Goal: Information Seeking & Learning: Learn about a topic

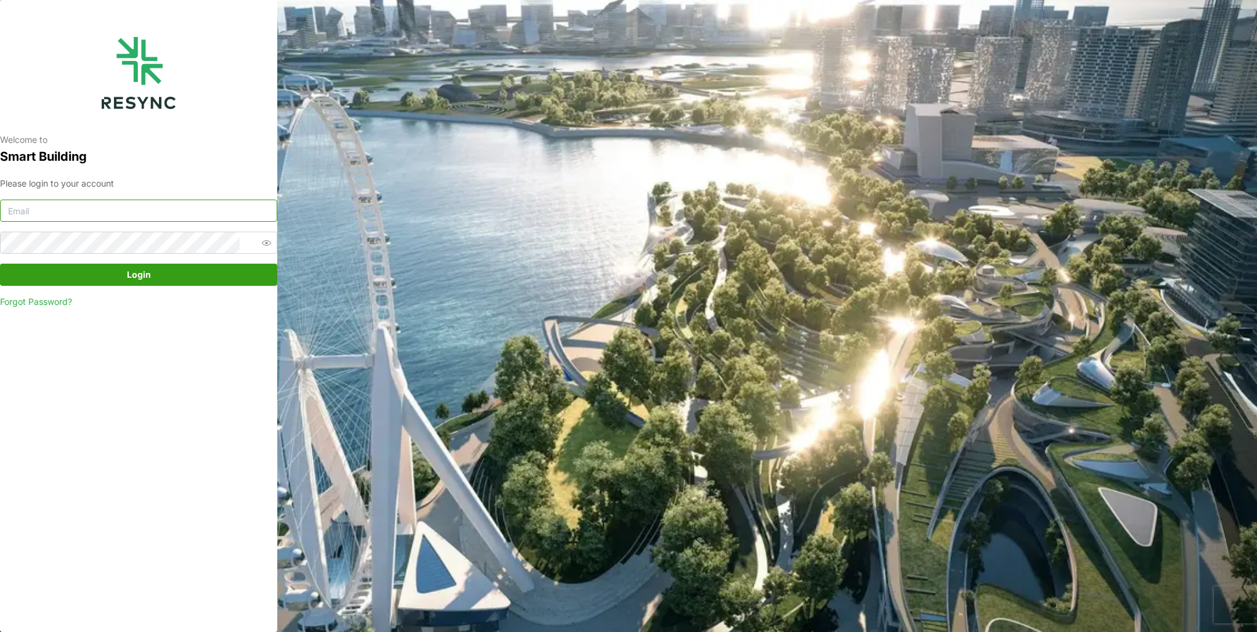
click at [187, 203] on input at bounding box center [138, 211] width 277 height 22
type input "burhanamali.arshad@aumovio.com"
click at [0, 264] on button "Login" at bounding box center [138, 275] width 277 height 22
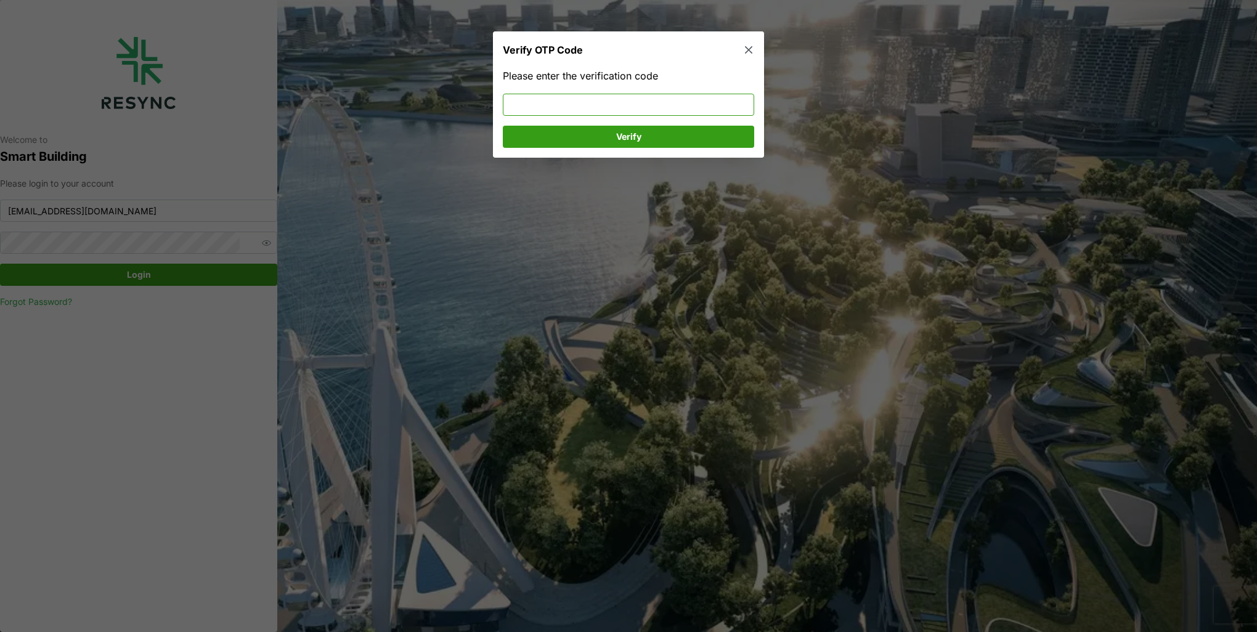
click at [553, 102] on input at bounding box center [628, 105] width 251 height 22
type input "129299"
click at [651, 137] on span "Verify" at bounding box center [629, 136] width 228 height 21
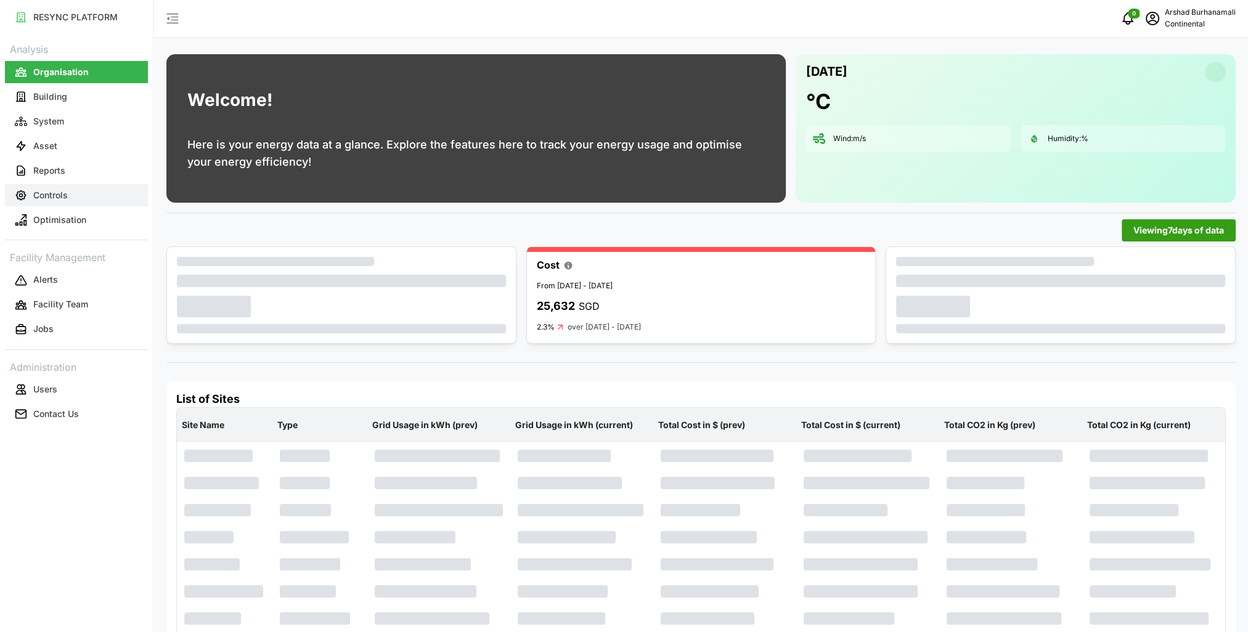
click at [77, 194] on button "Controls" at bounding box center [76, 195] width 143 height 22
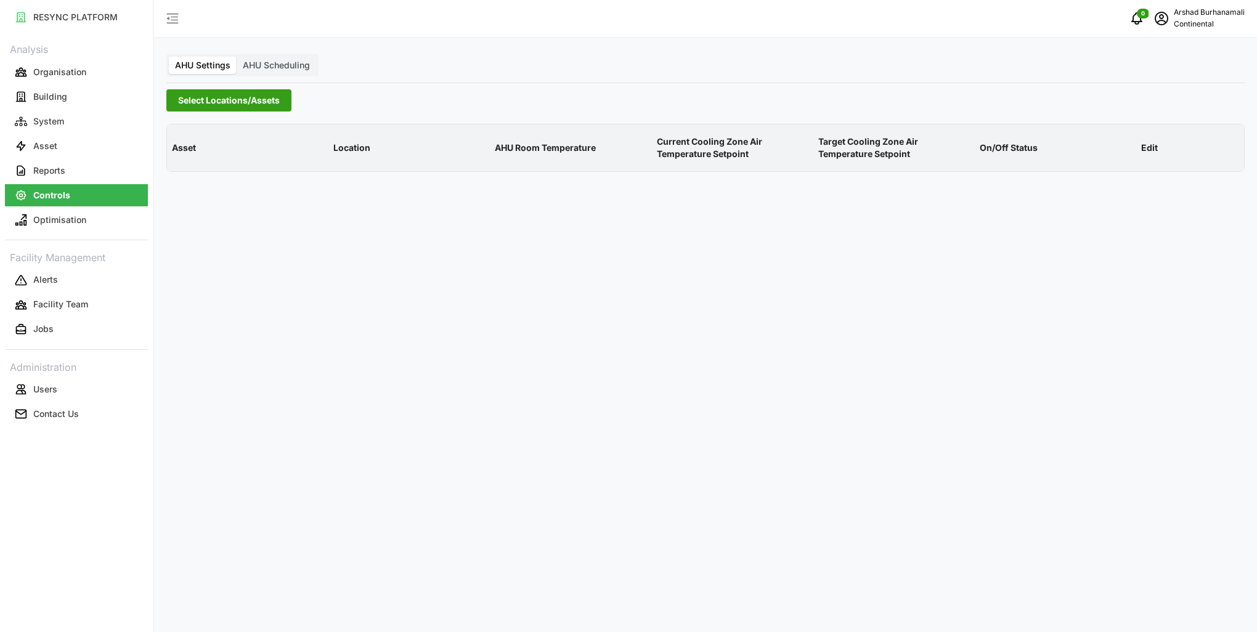
click at [200, 98] on span "Select Locations/Assets" at bounding box center [229, 100] width 102 height 21
click at [181, 154] on icon at bounding box center [182, 156] width 10 height 10
click at [206, 173] on span "Select CA1" at bounding box center [207, 174] width 8 height 8
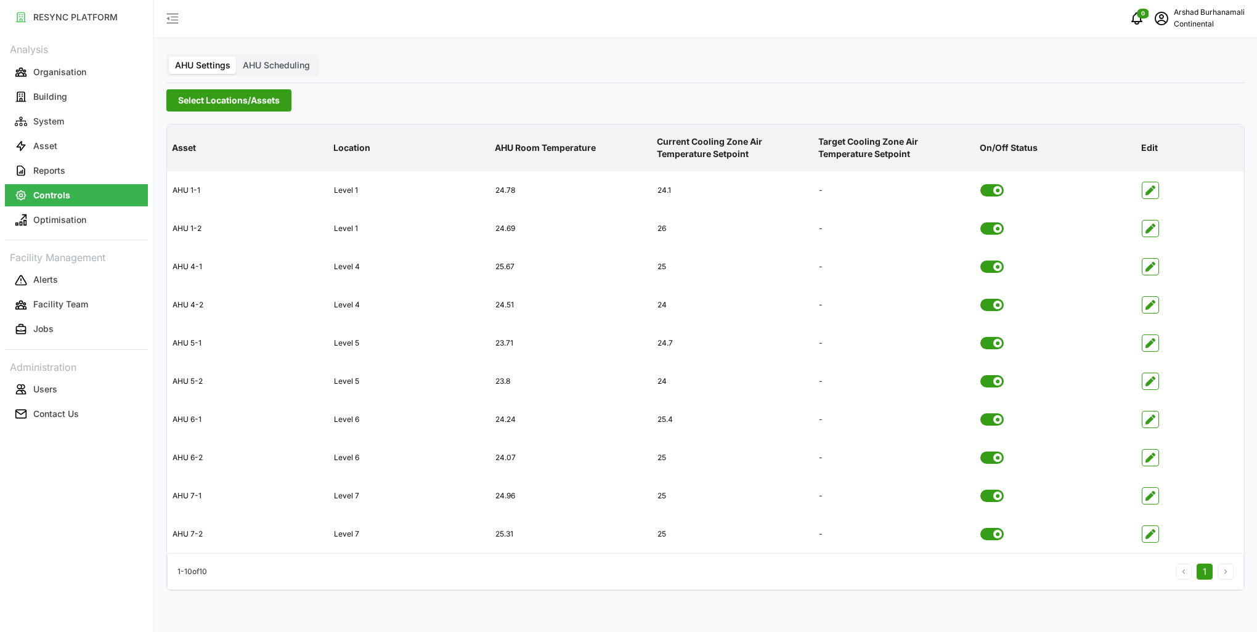
click at [540, 145] on p "AHU Room Temperature" at bounding box center [570, 148] width 157 height 32
click at [46, 135] on button "Asset" at bounding box center [76, 146] width 143 height 22
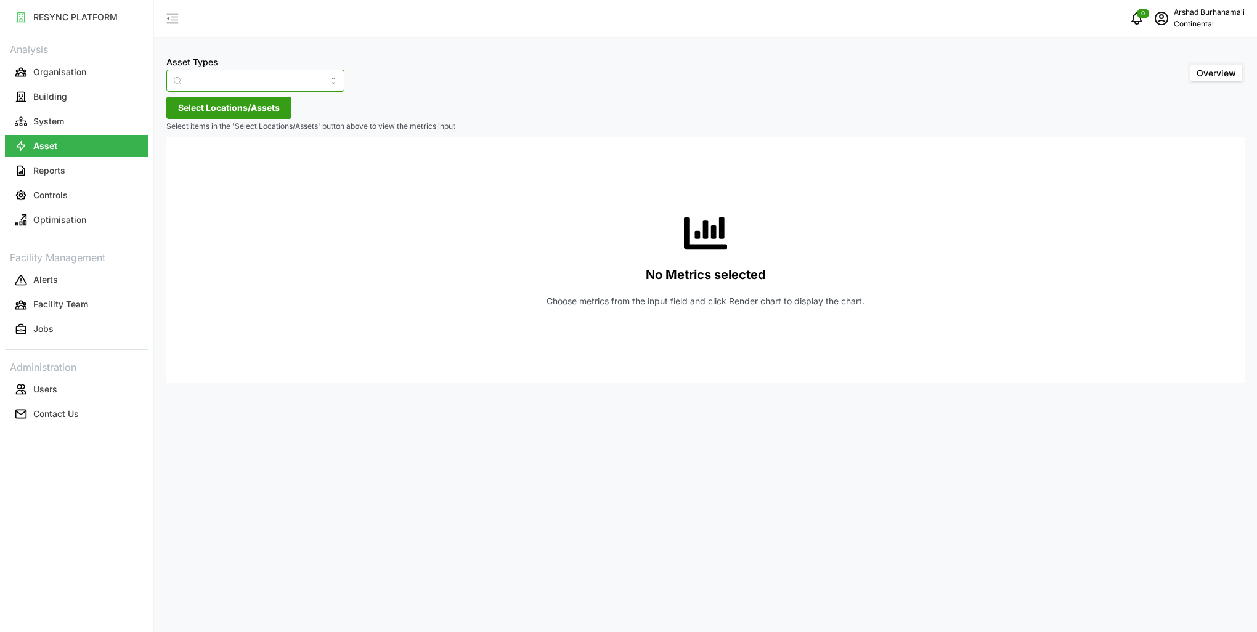
click at [230, 75] on input "Asset Types" at bounding box center [255, 81] width 178 height 22
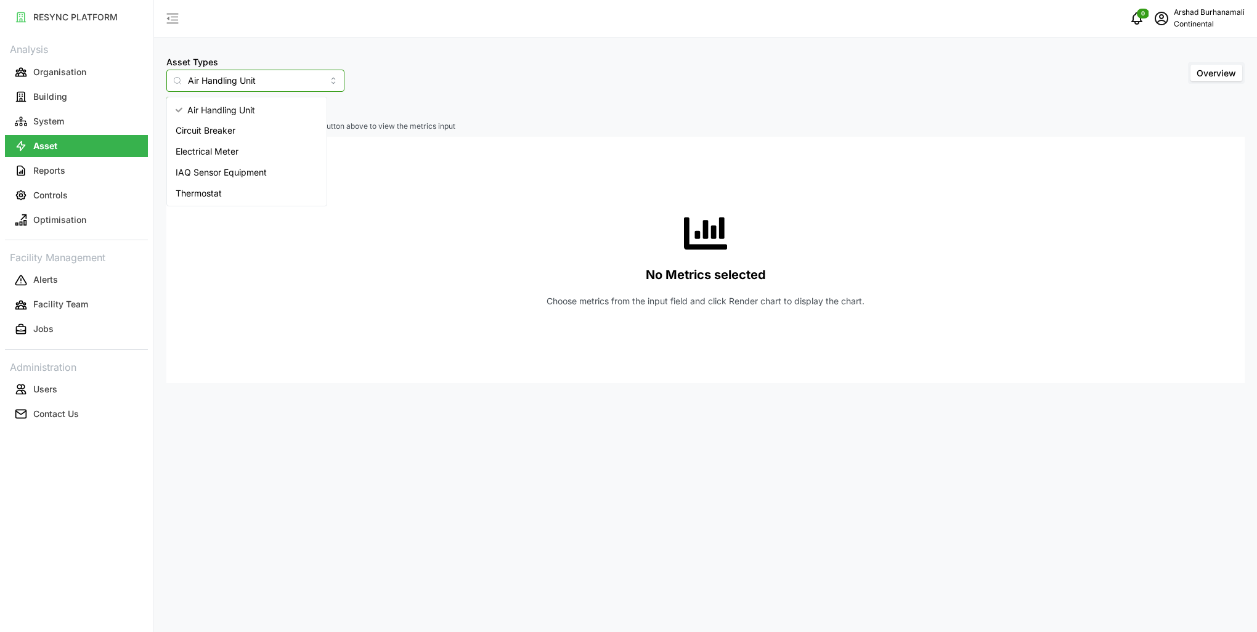
click at [220, 171] on span "IAQ Sensor Equipment" at bounding box center [221, 173] width 91 height 14
type input "IAQ Sensor Equipment"
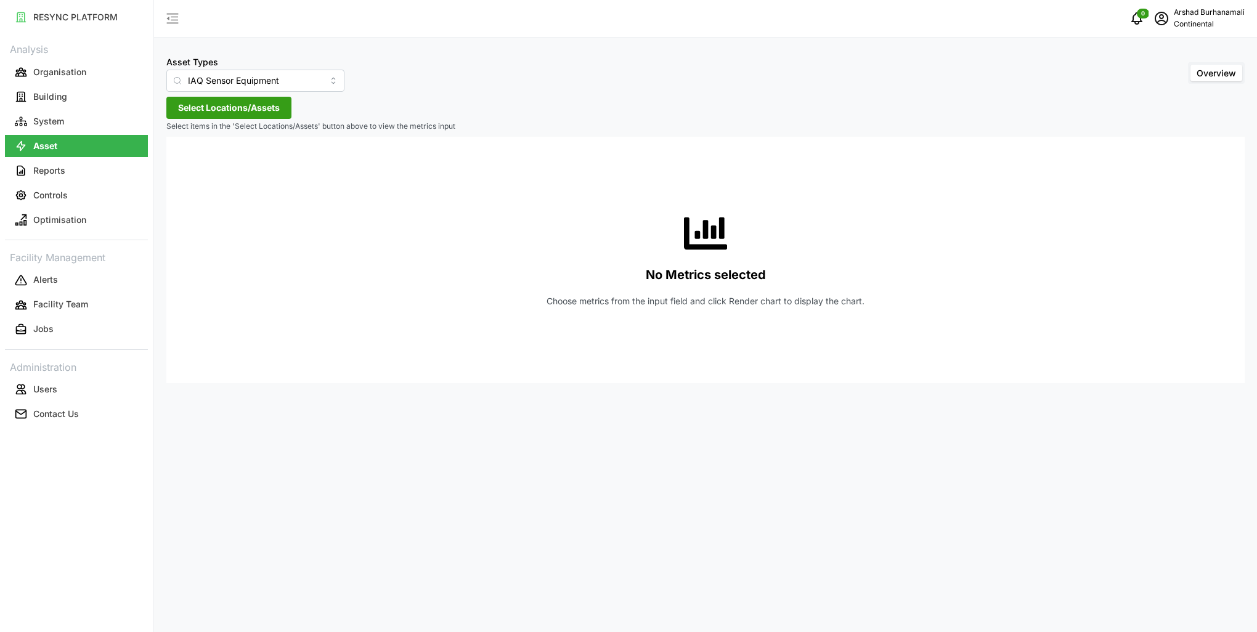
click at [266, 109] on span "Select Locations/Assets" at bounding box center [229, 107] width 102 height 21
click at [182, 157] on div "Continental Automotive [GEOGRAPHIC_DATA]" at bounding box center [296, 164] width 239 height 18
click at [182, 161] on icon at bounding box center [182, 163] width 10 height 10
click at [190, 181] on icon at bounding box center [192, 181] width 10 height 10
click at [82, 128] on button "System" at bounding box center [76, 121] width 143 height 22
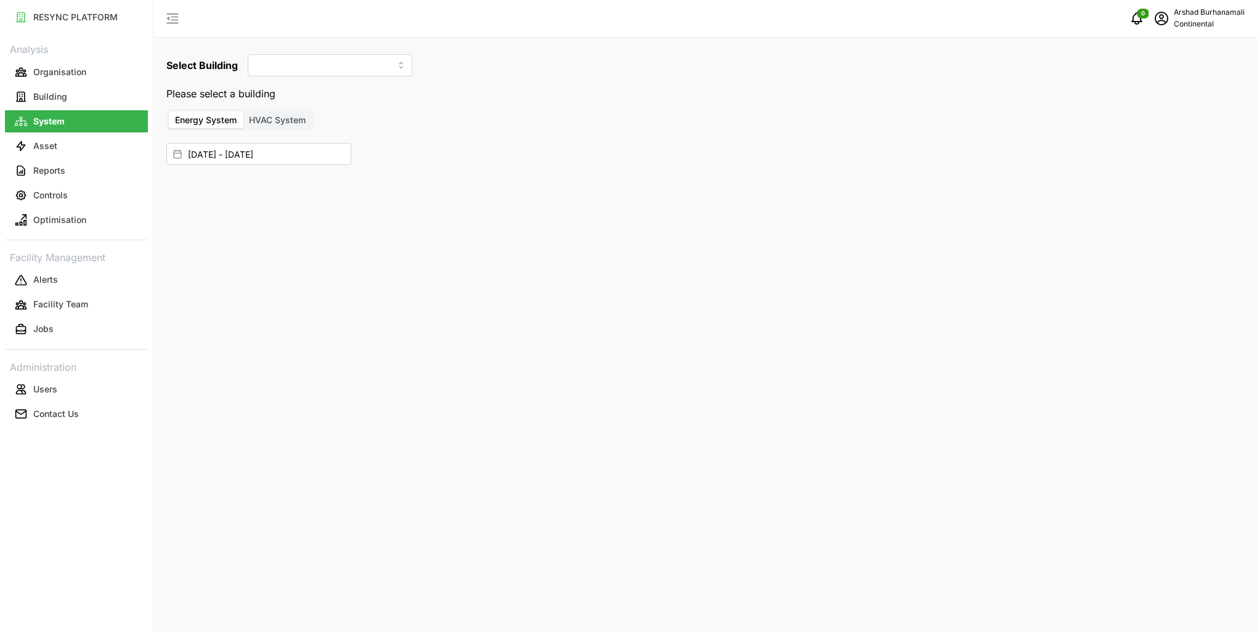
click at [292, 115] on span "HVAC System" at bounding box center [277, 120] width 57 height 10
click at [243, 112] on input "HVAC System" at bounding box center [243, 112] width 0 height 0
click at [258, 141] on div "Select location" at bounding box center [227, 137] width 123 height 23
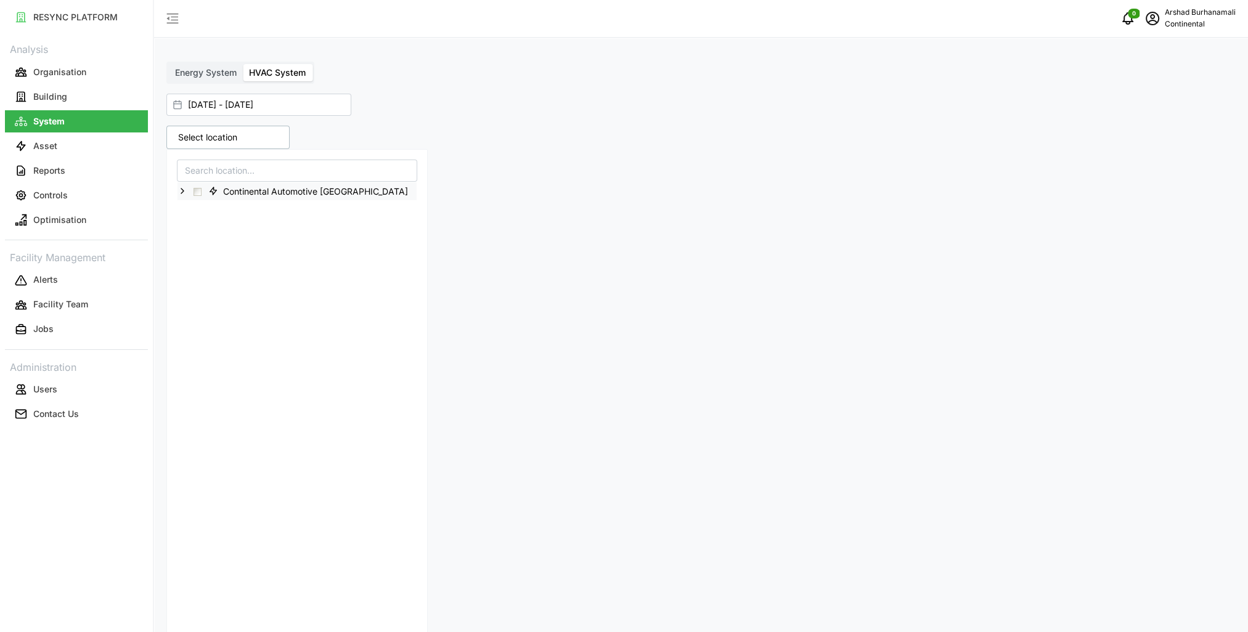
click at [179, 190] on icon at bounding box center [182, 191] width 10 height 10
click at [205, 210] on span "Select CA1" at bounding box center [207, 210] width 8 height 8
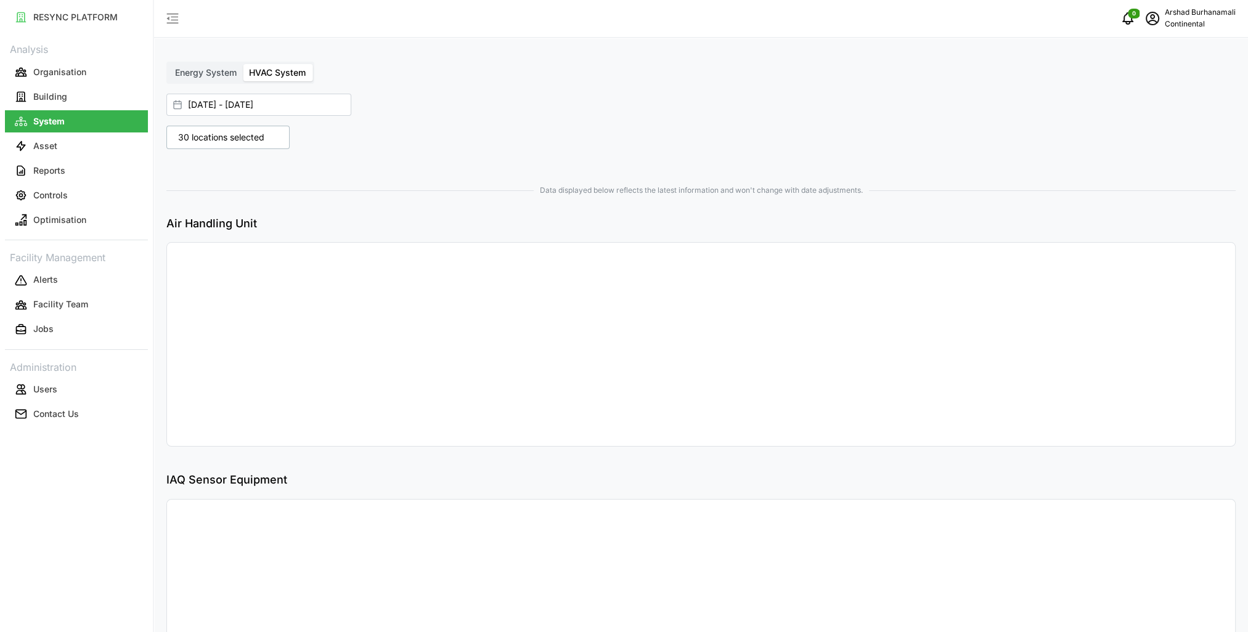
click at [815, 192] on div "30 locations selected Continental Automotive [GEOGRAPHIC_DATA] [GEOGRAPHIC_DATA…" at bounding box center [700, 421] width 1079 height 600
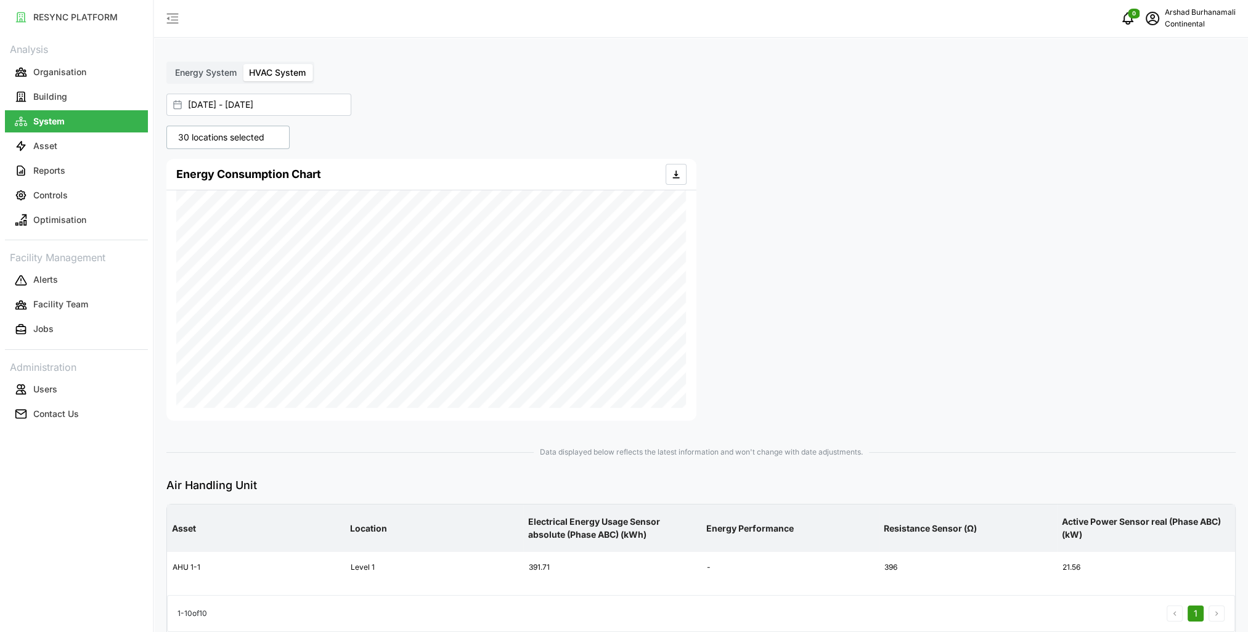
click at [235, 140] on p "30 locations selected" at bounding box center [221, 137] width 99 height 12
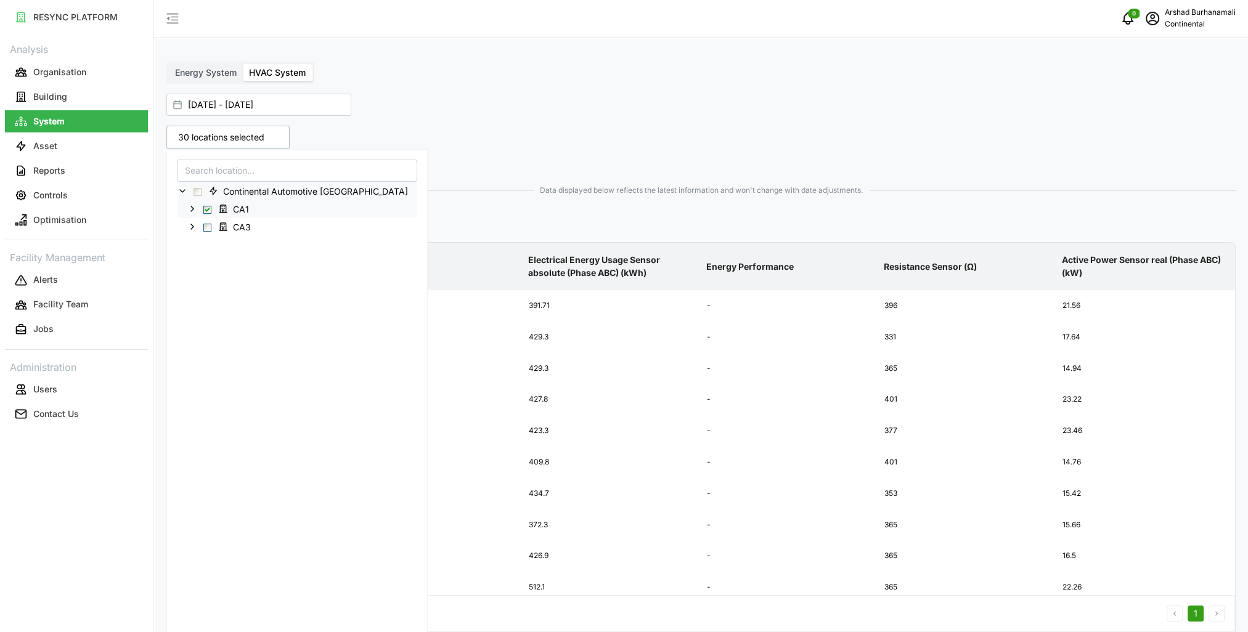
click at [190, 206] on icon at bounding box center [192, 209] width 10 height 10
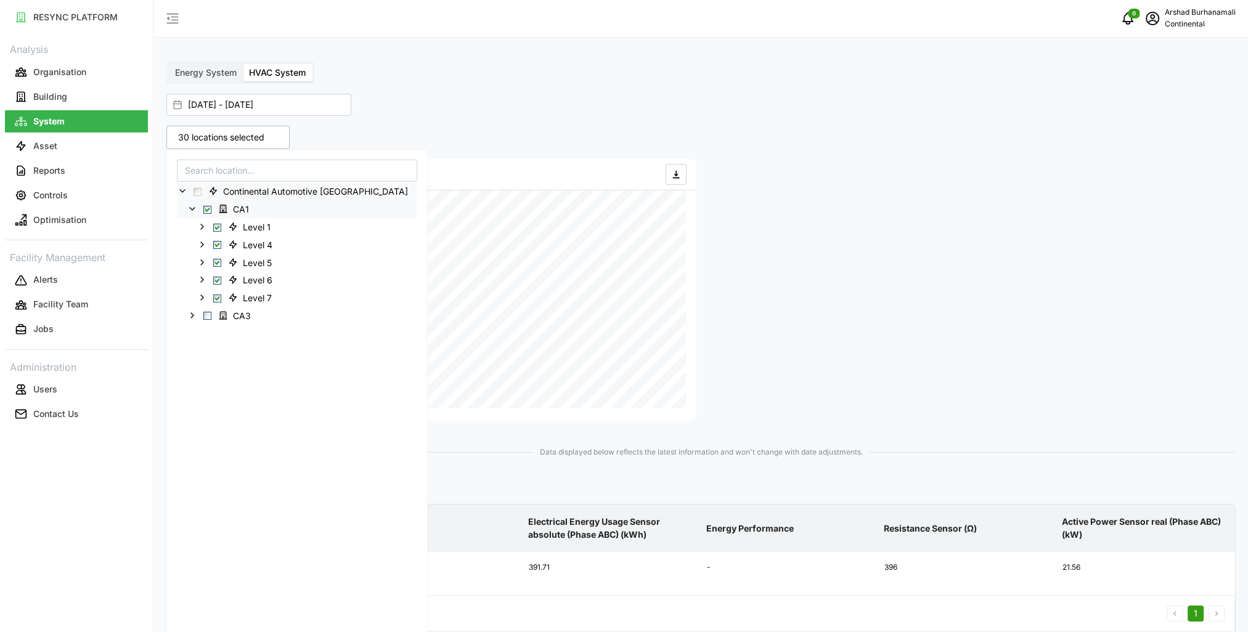
click at [202, 208] on div "CA1" at bounding box center [296, 209] width 239 height 18
click at [205, 208] on span "Select CA1" at bounding box center [207, 210] width 8 height 8
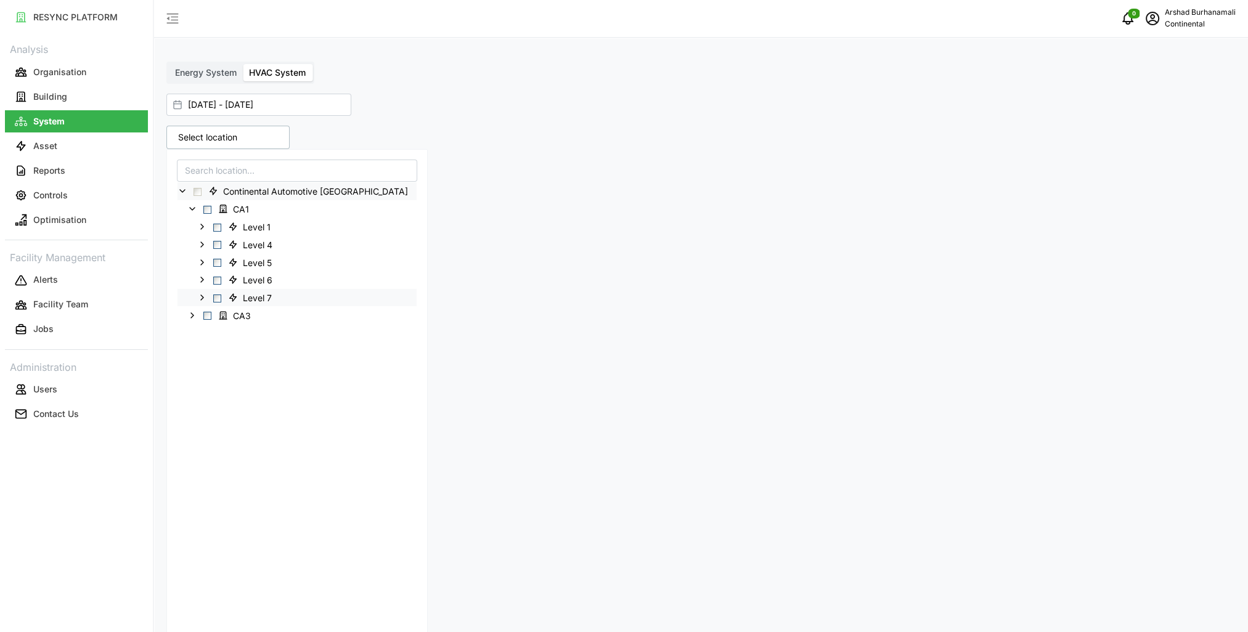
click at [218, 300] on span "Select Level 7" at bounding box center [217, 299] width 8 height 8
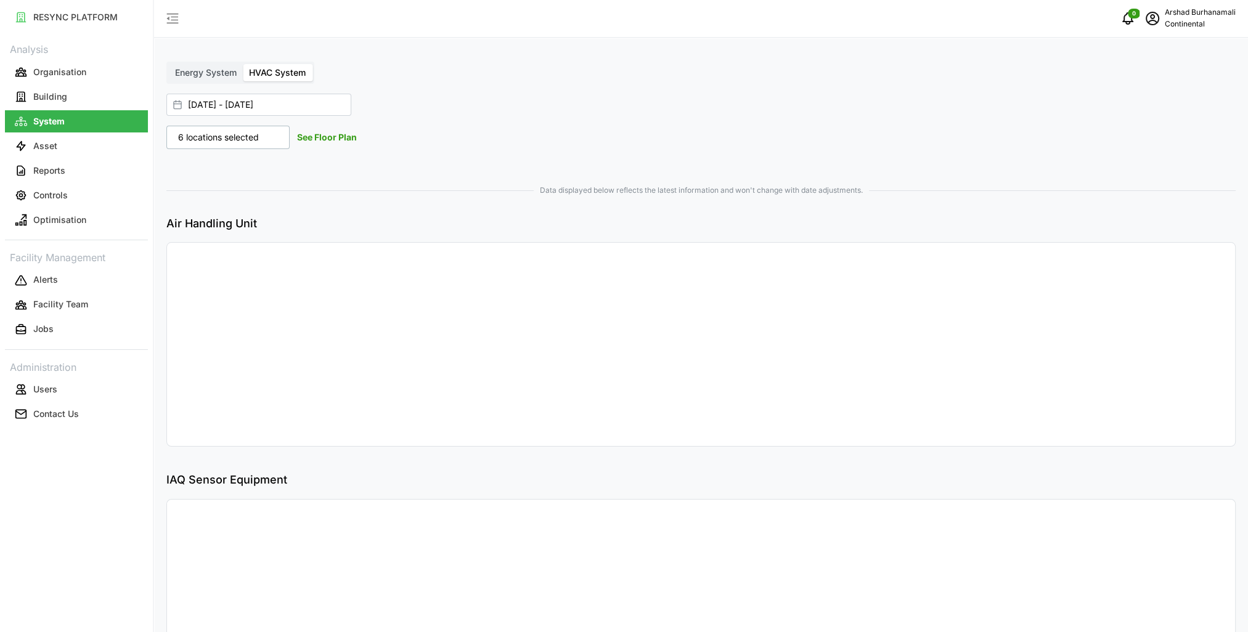
click at [333, 141] on link "See Floor Plan" at bounding box center [327, 137] width 60 height 10
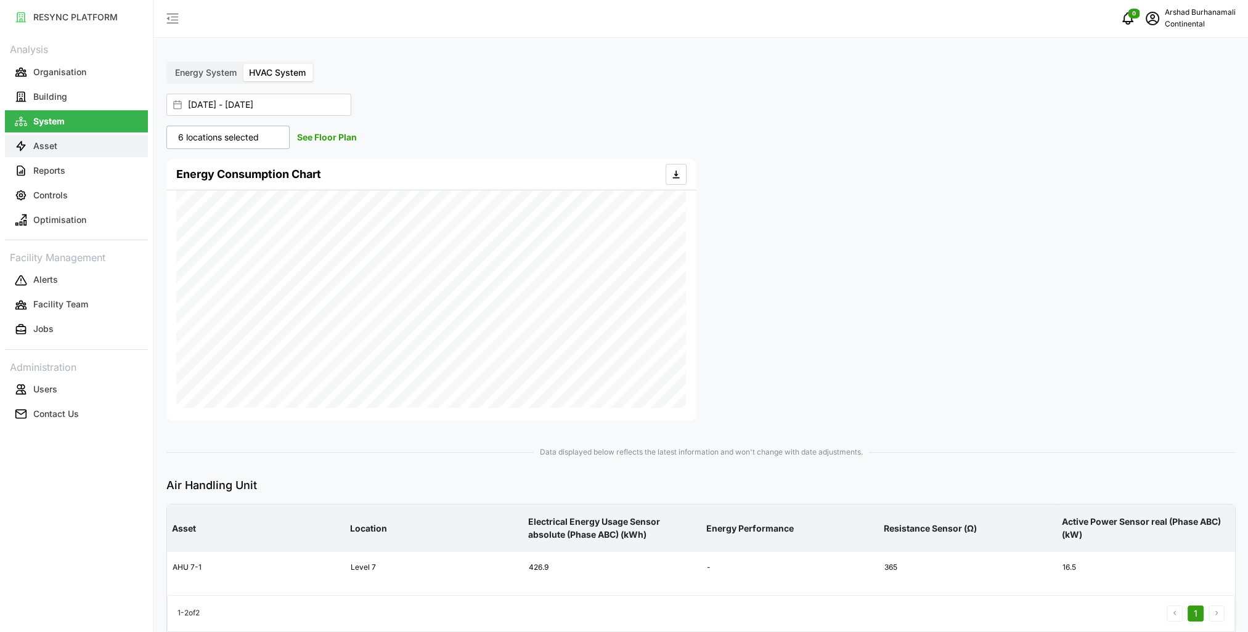
click at [91, 155] on button "Asset" at bounding box center [76, 146] width 143 height 22
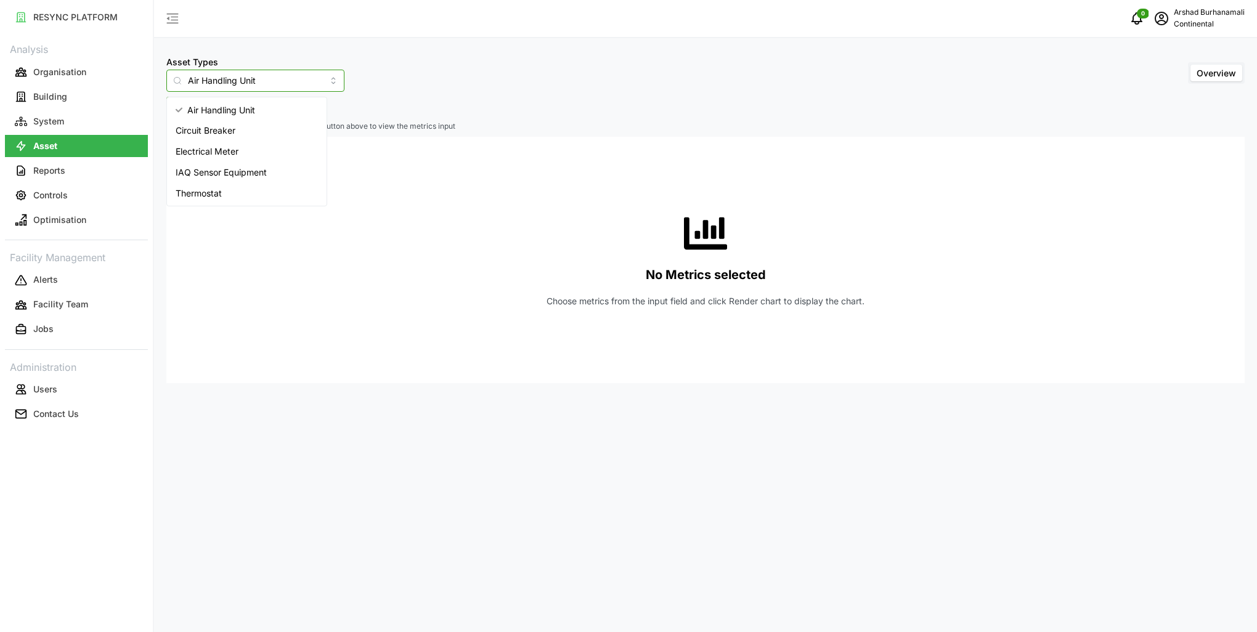
click at [276, 86] on input "Air Handling Unit" at bounding box center [255, 81] width 178 height 22
click at [250, 173] on span "IAQ Sensor Equipment" at bounding box center [221, 173] width 91 height 14
type input "IAQ Sensor Equipment"
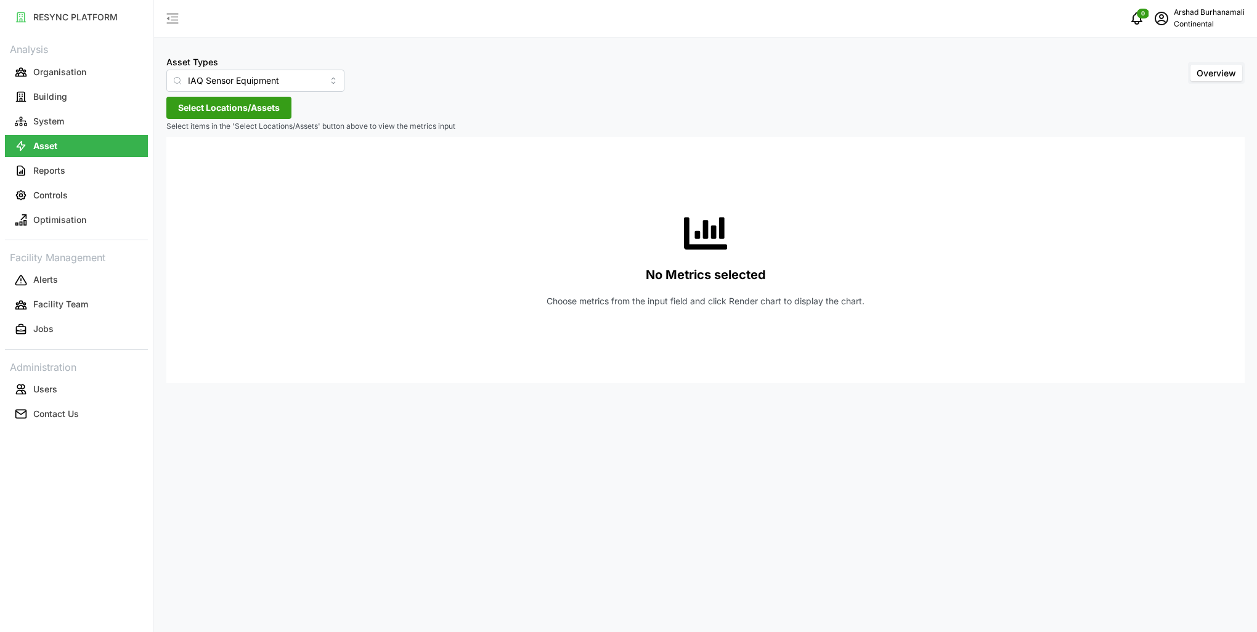
click at [232, 110] on span "Select Locations/Assets" at bounding box center [229, 107] width 102 height 21
click at [182, 164] on icon at bounding box center [182, 163] width 10 height 10
click at [190, 182] on icon at bounding box center [192, 181] width 10 height 10
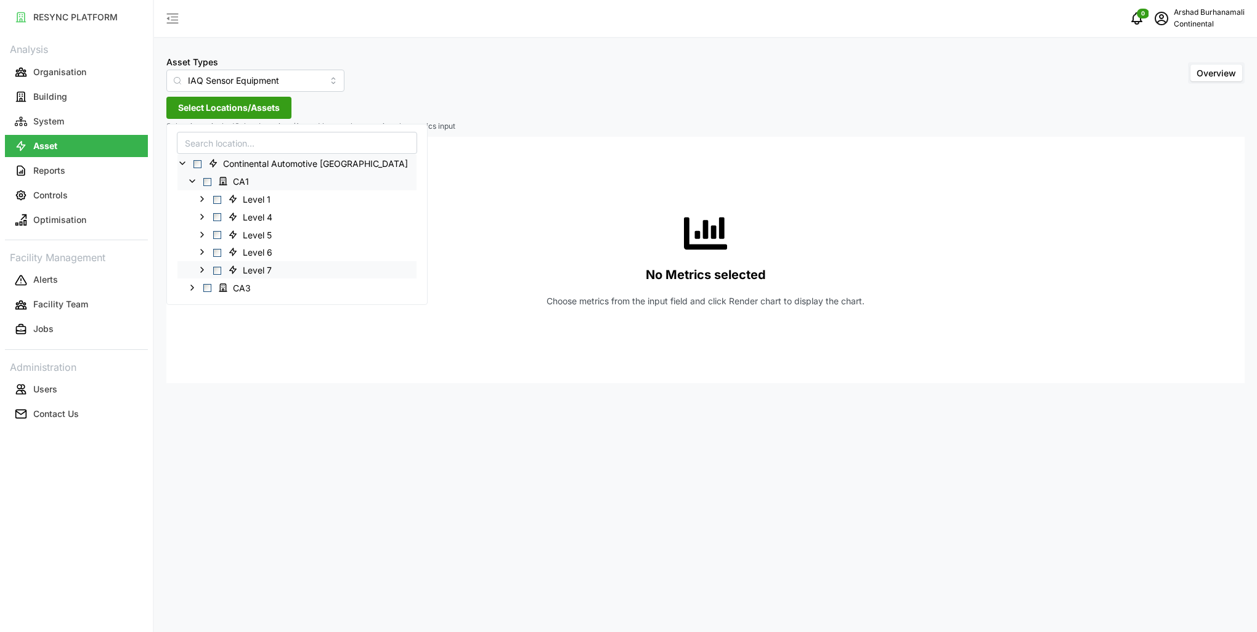
click at [219, 267] on span "Select Level 7" at bounding box center [217, 270] width 8 height 8
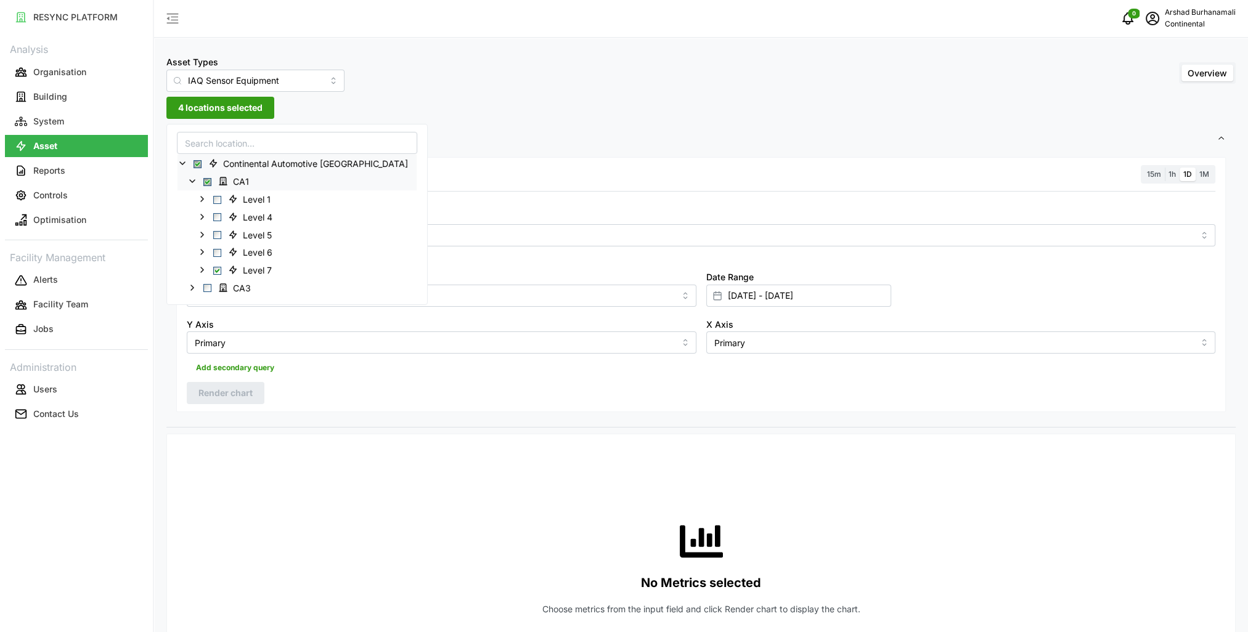
click at [1154, 177] on span "15m" at bounding box center [1154, 173] width 14 height 9
click at [1143, 168] on input "15m" at bounding box center [1143, 168] width 0 height 0
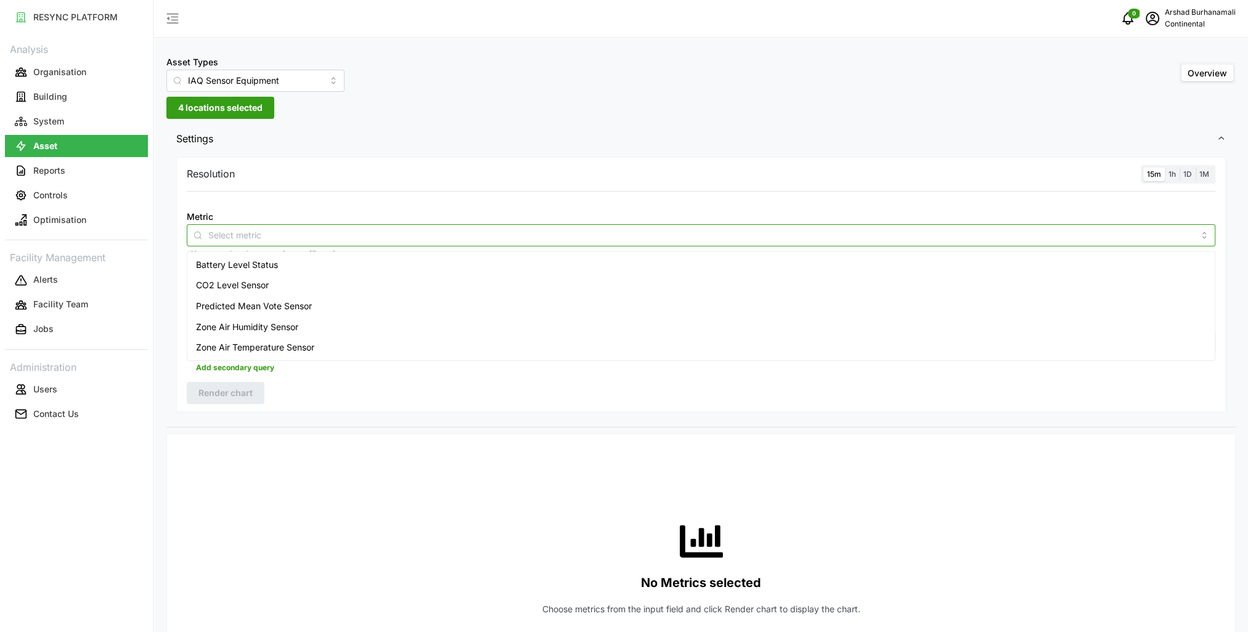
click at [1019, 244] on div at bounding box center [701, 235] width 1029 height 22
click at [520, 349] on div "Zone Air Temperature Sensor" at bounding box center [701, 347] width 1022 height 21
click at [537, 201] on div at bounding box center [701, 199] width 1038 height 10
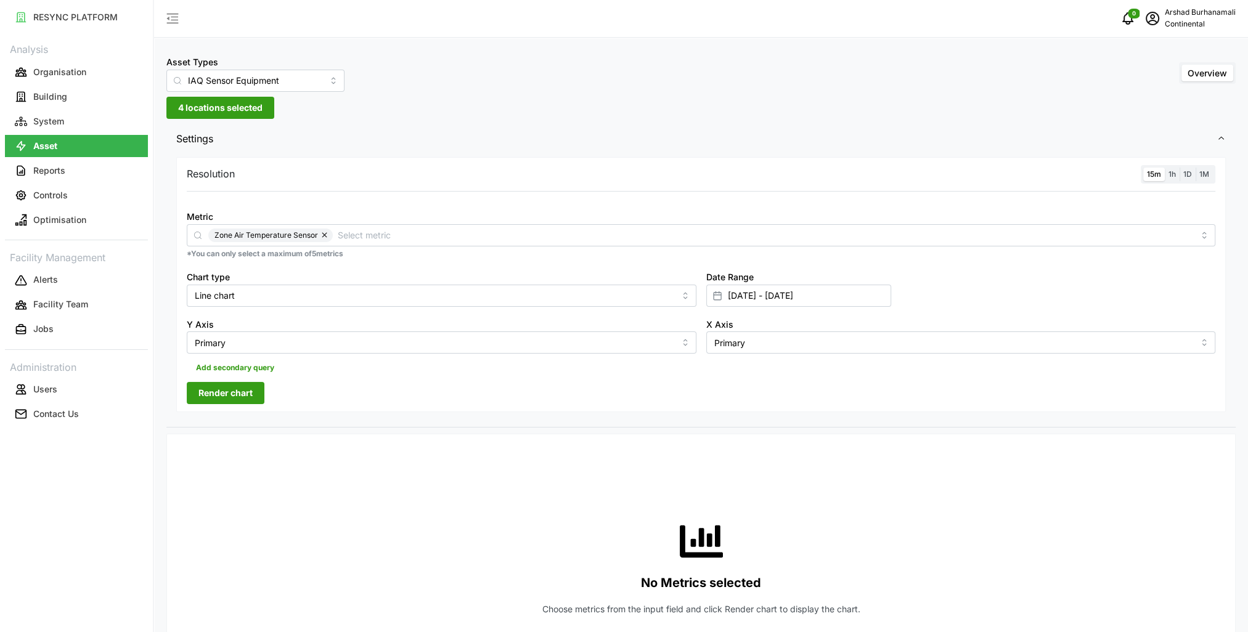
click at [238, 397] on span "Render chart" at bounding box center [225, 393] width 54 height 21
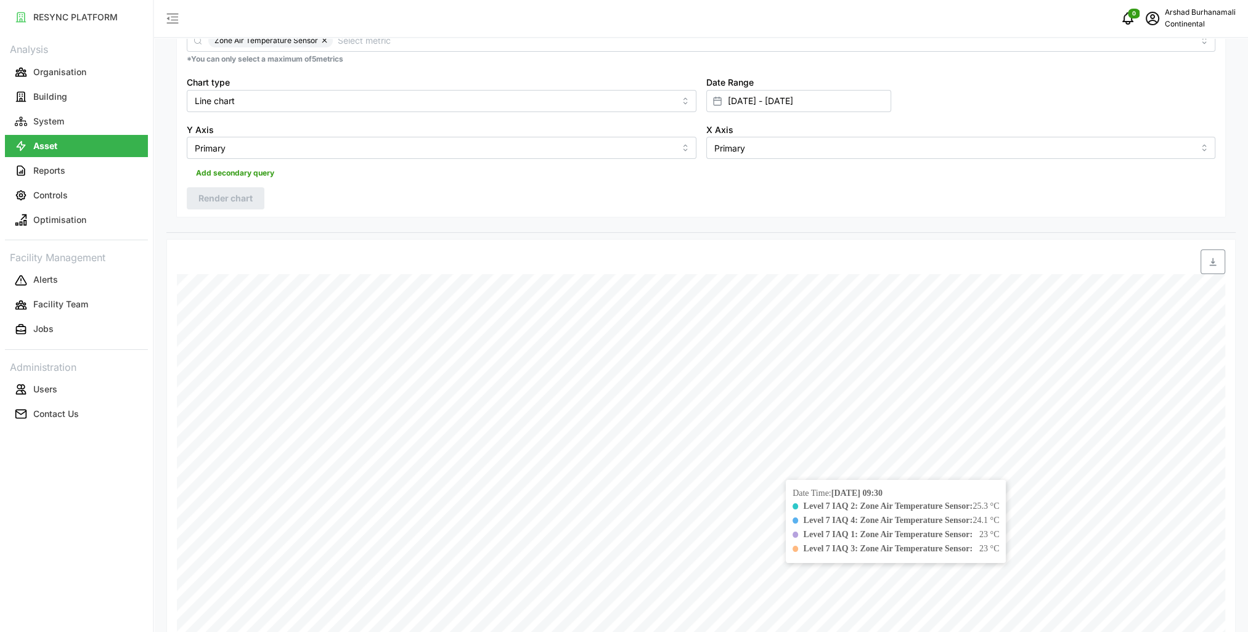
scroll to position [246, 0]
